Goal: Navigation & Orientation: Find specific page/section

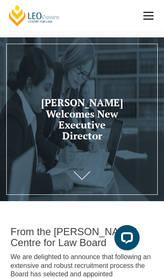
click at [154, 12] on link at bounding box center [148, 15] width 31 height 31
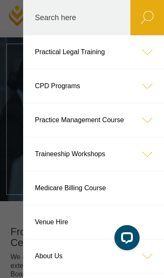
click at [54, 258] on link "About Us" at bounding box center [93, 256] width 141 height 34
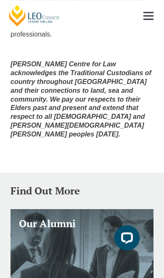
scroll to position [602, 0]
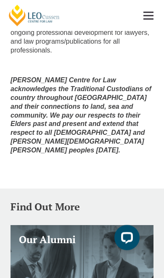
click at [149, 12] on span at bounding box center [148, 12] width 10 height 1
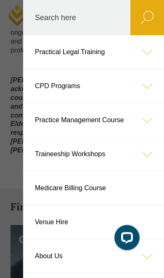
scroll to position [602, 0]
click at [149, 258] on icon at bounding box center [147, 256] width 34 height 34
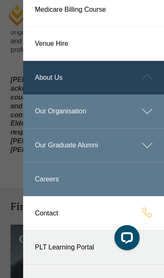
scroll to position [177, 0]
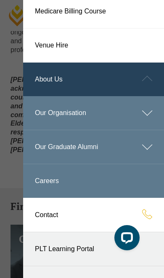
click at [147, 110] on icon at bounding box center [147, 113] width 34 height 34
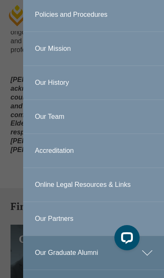
scroll to position [343, 0]
click at [51, 115] on link "Our Team" at bounding box center [93, 116] width 141 height 34
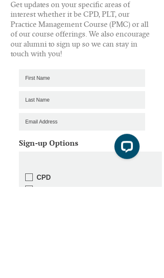
scroll to position [18070, 0]
